Goal: Task Accomplishment & Management: Complete application form

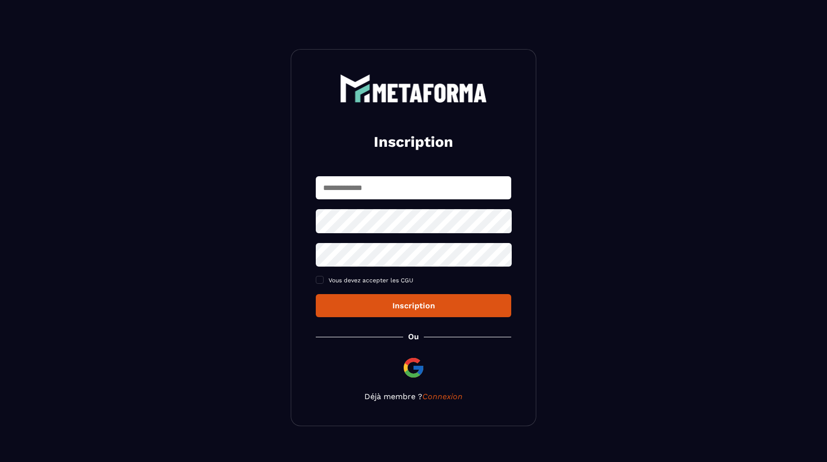
type input "**********"
drag, startPoint x: 474, startPoint y: 194, endPoint x: 120, endPoint y: 184, distance: 354.6
click at [120, 184] on section "**********" at bounding box center [413, 237] width 827 height 475
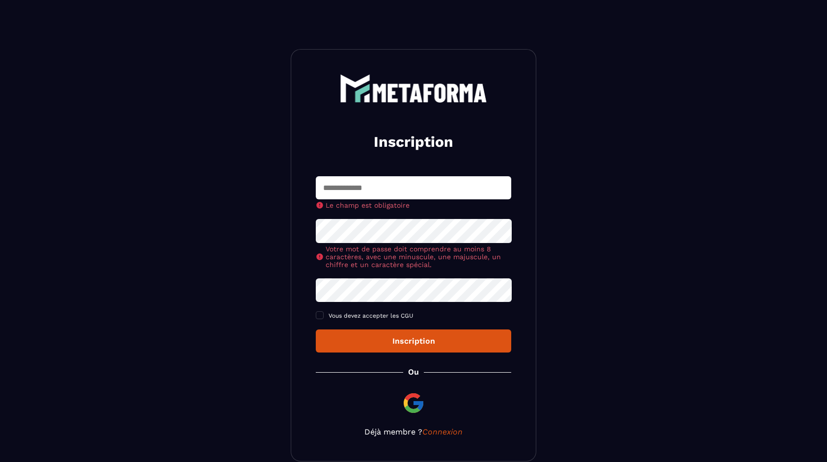
drag, startPoint x: 404, startPoint y: 186, endPoint x: 369, endPoint y: 189, distance: 34.5
click at [369, 189] on input "text" at bounding box center [413, 187] width 195 height 23
click at [357, 145] on h2 "Inscription" at bounding box center [413, 142] width 172 height 20
click at [376, 193] on input "text" at bounding box center [413, 187] width 195 height 23
click at [358, 177] on input "text" at bounding box center [413, 187] width 195 height 23
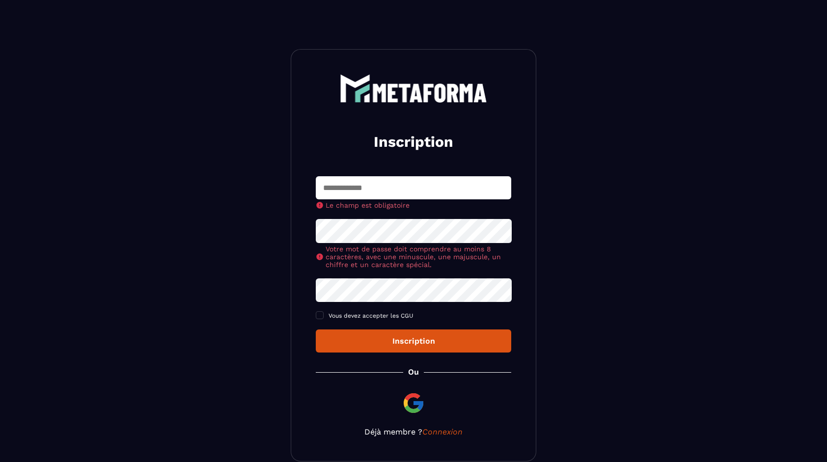
click at [354, 168] on div "Inscription Le champ est obligatoire Votre mot de passe doit comprendre au moin…" at bounding box center [413, 255] width 245 height 412
click at [322, 319] on span at bounding box center [320, 315] width 8 height 8
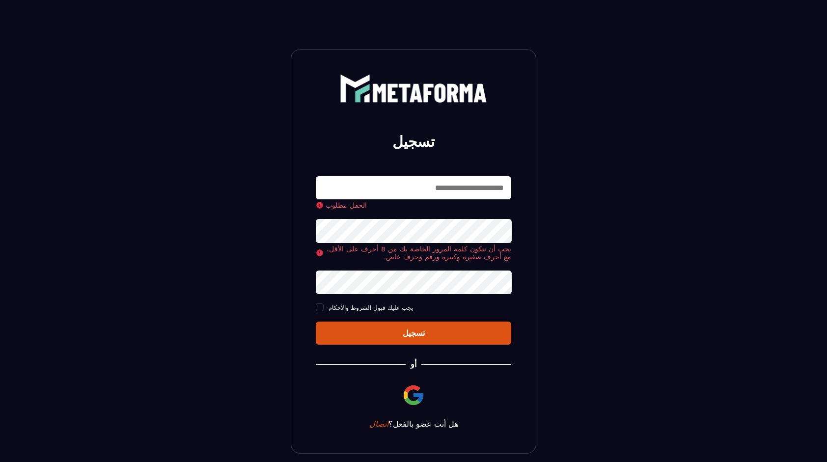
drag, startPoint x: 514, startPoint y: 151, endPoint x: 428, endPoint y: 111, distance: 94.2
click at [428, 111] on div "تسجيل الحقل مطلوب يجب أن تتكون كلمة المرور الخاصة بك من 8 أحرف على الأقل، مع أح…" at bounding box center [413, 251] width 245 height 405
click at [479, 193] on input "text" at bounding box center [413, 187] width 195 height 23
click at [564, 171] on section "تسجيل الحقل مطلوب يجب أن تتكون كلمة المرور الخاصة بك من 8 أحرف على الأقل، مع أح…" at bounding box center [413, 251] width 827 height 503
